Goal: Use online tool/utility: Utilize a website feature to perform a specific function

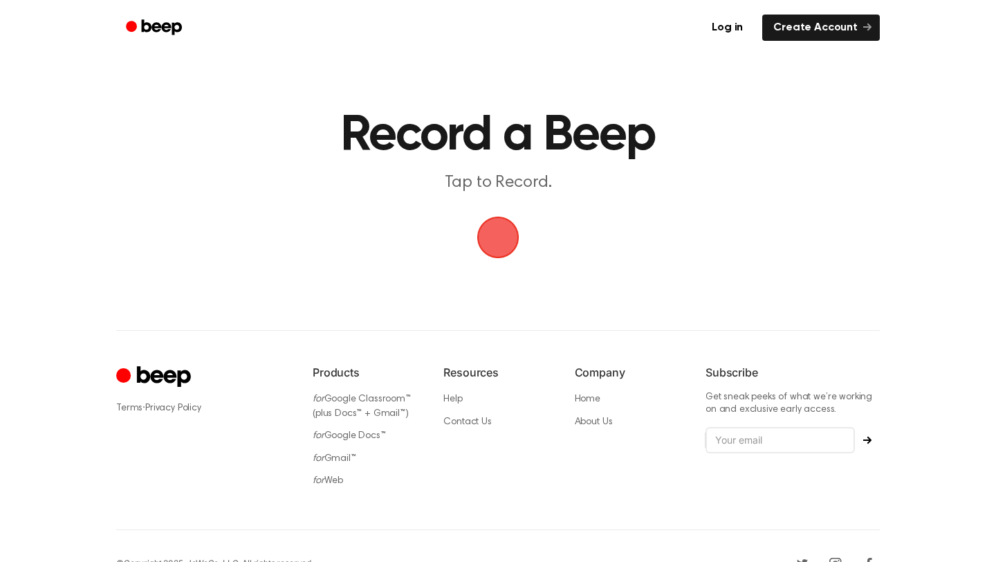
click at [495, 223] on span "button" at bounding box center [498, 238] width 42 height 42
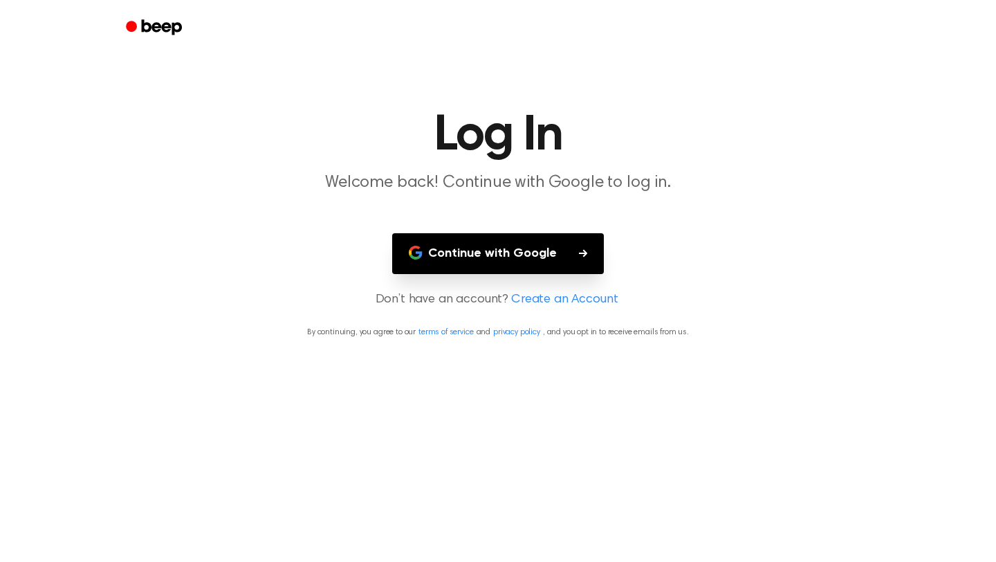
click at [511, 264] on button "Continue with Google" at bounding box center [498, 253] width 212 height 41
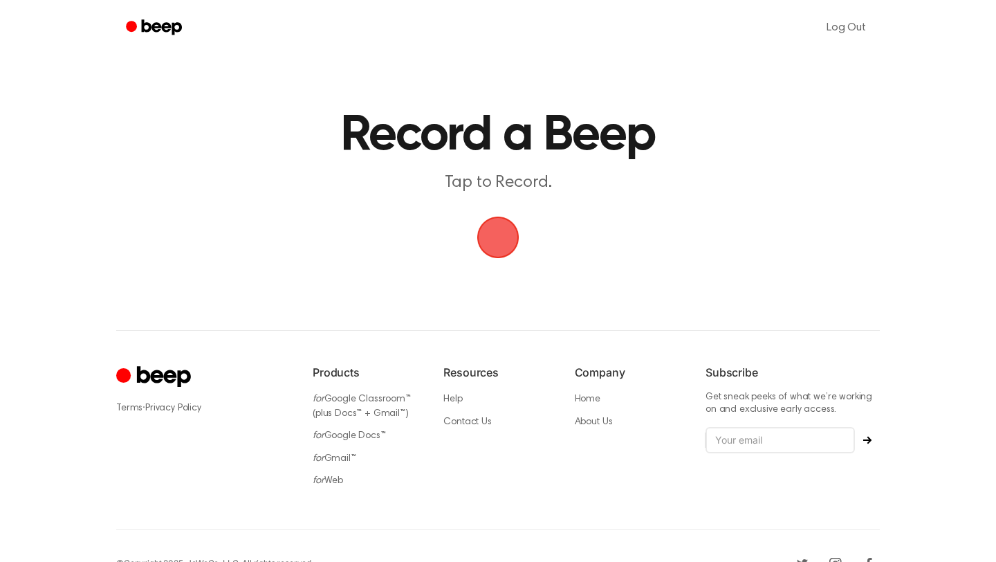
click at [500, 227] on span "button" at bounding box center [498, 237] width 74 height 74
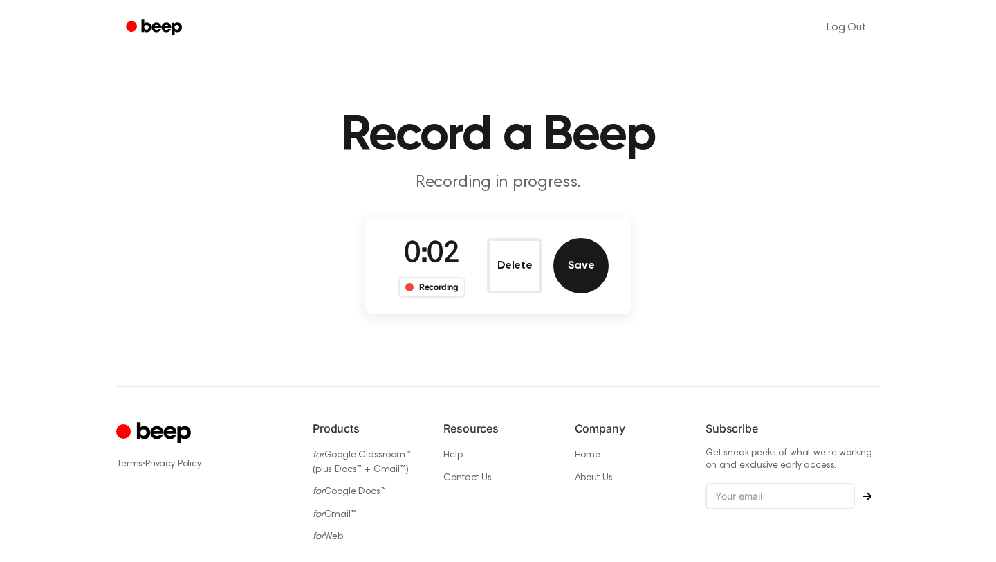
click at [585, 268] on button "Save" at bounding box center [581, 265] width 55 height 55
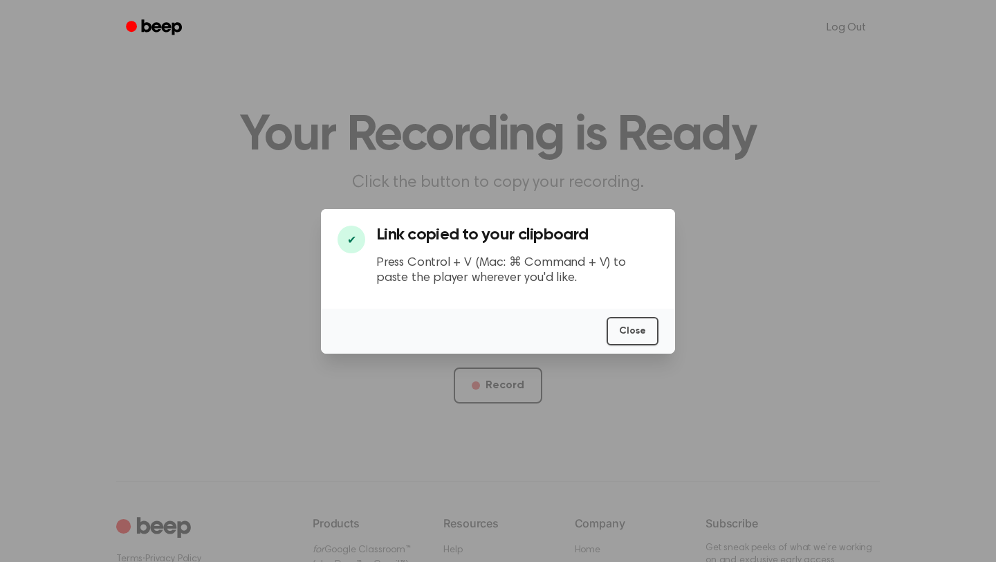
scroll to position [0, 4]
click at [625, 324] on button "Close" at bounding box center [633, 331] width 52 height 28
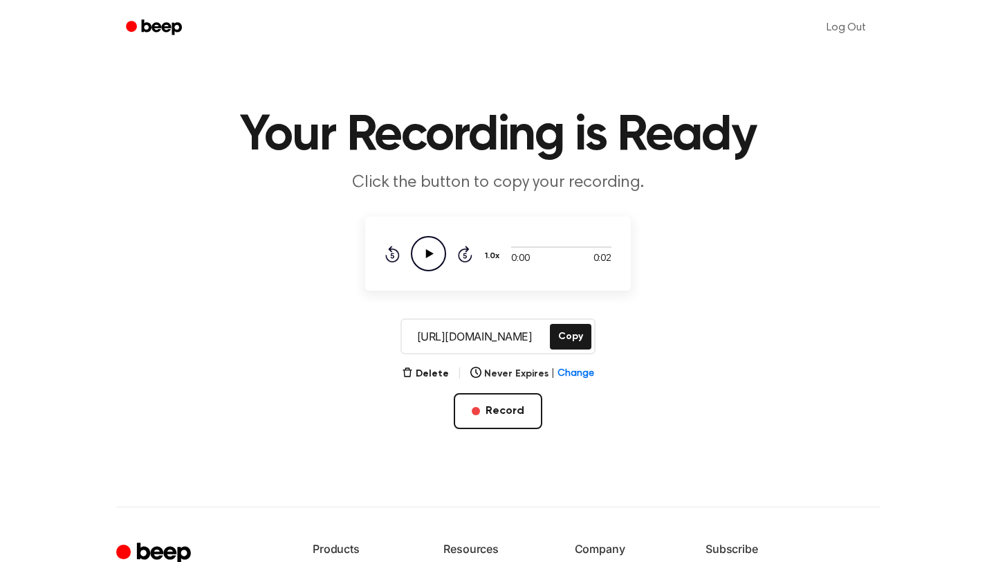
click at [432, 256] on icon "Play Audio" at bounding box center [428, 253] width 35 height 35
click at [432, 256] on icon "Pause Audio" at bounding box center [428, 253] width 35 height 35
click at [572, 330] on button "Copy" at bounding box center [571, 337] width 42 height 26
click at [424, 372] on button "Delete" at bounding box center [425, 374] width 47 height 15
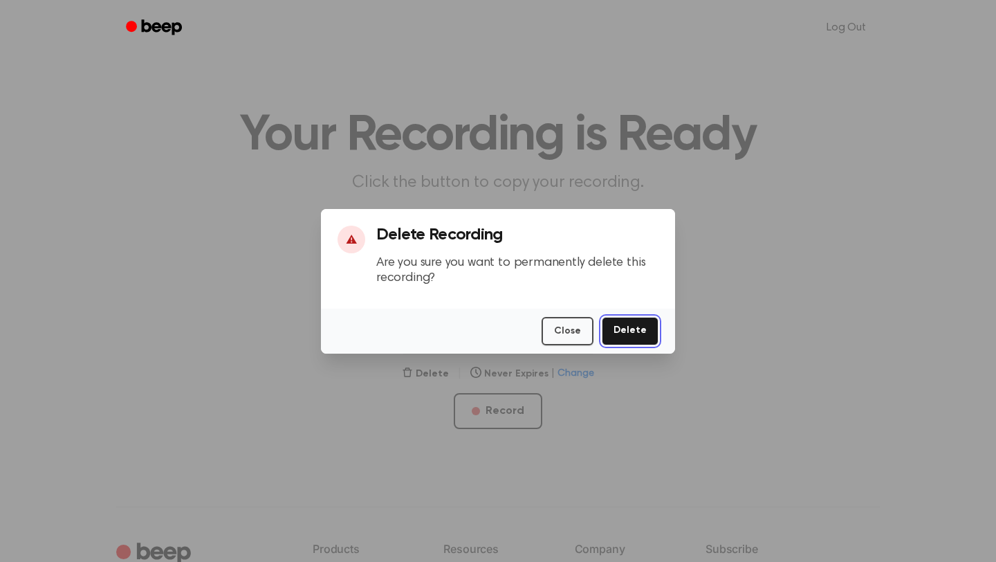
click at [632, 324] on button "Delete" at bounding box center [630, 331] width 57 height 28
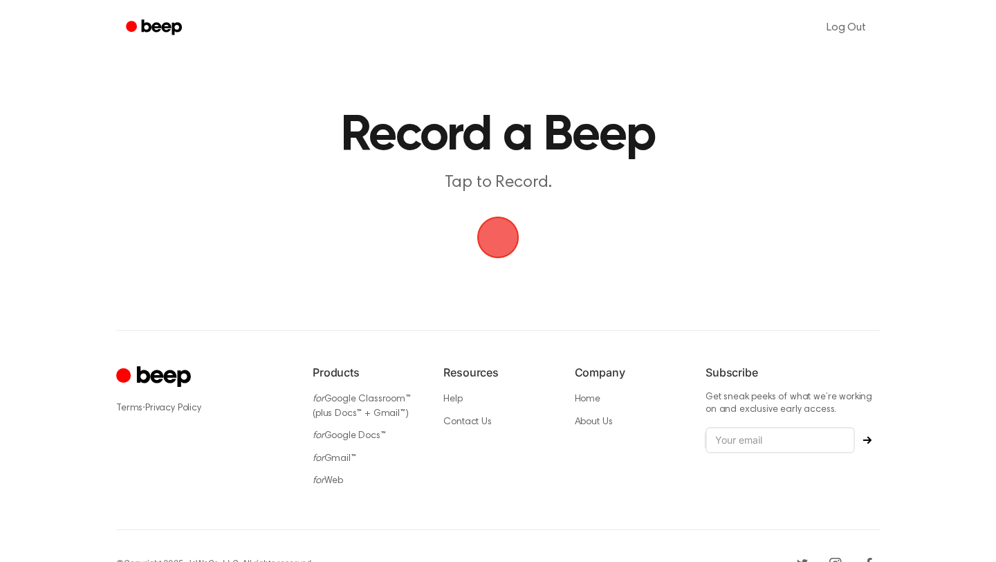
click at [504, 241] on span "button" at bounding box center [498, 237] width 68 height 68
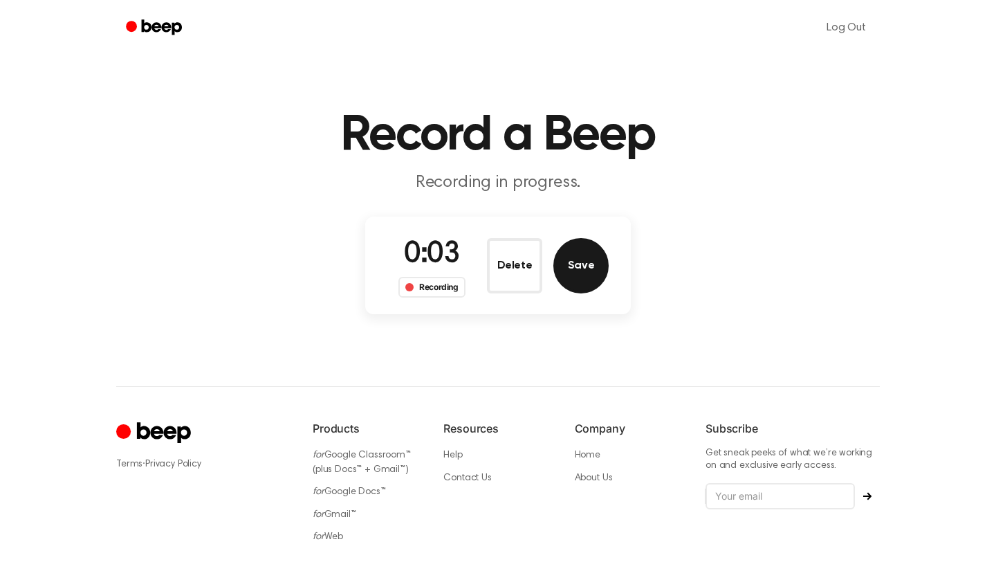
click at [562, 264] on button "Save" at bounding box center [581, 265] width 55 height 55
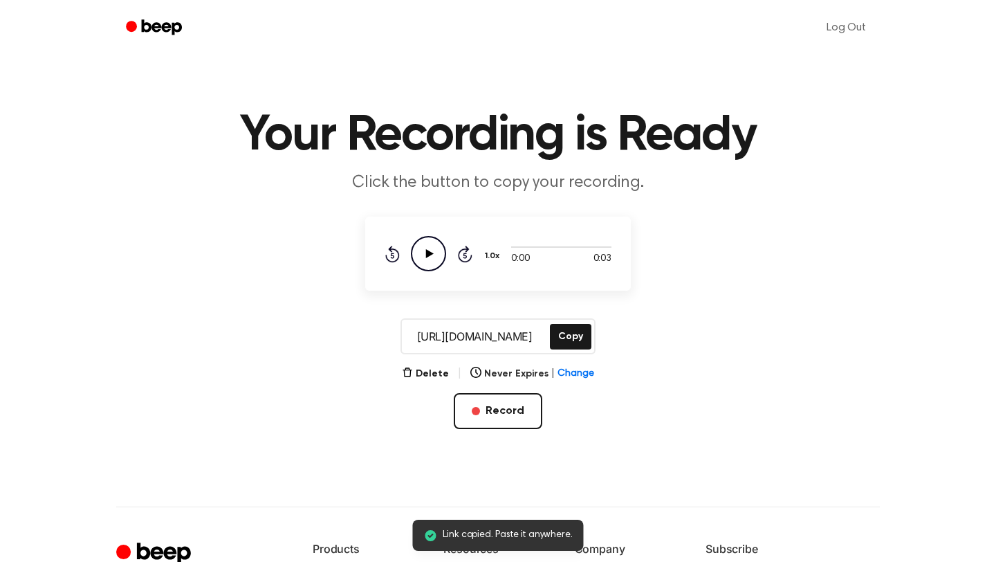
click at [441, 248] on icon "Play Audio" at bounding box center [428, 253] width 35 height 35
click at [429, 254] on icon "Pause Audio" at bounding box center [428, 253] width 35 height 35
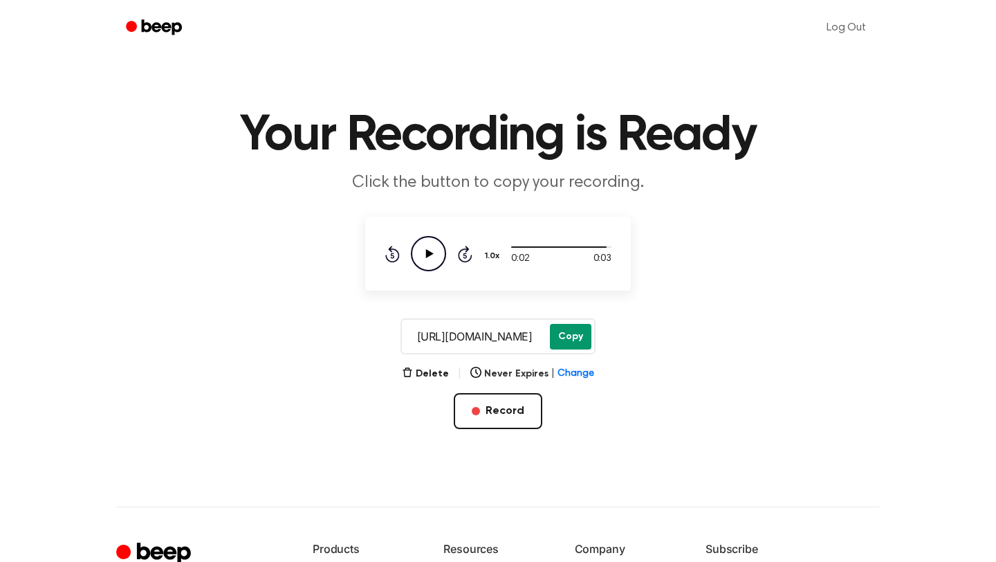
click at [569, 335] on button "Copy" at bounding box center [571, 337] width 42 height 26
